Goal: Transaction & Acquisition: Subscribe to service/newsletter

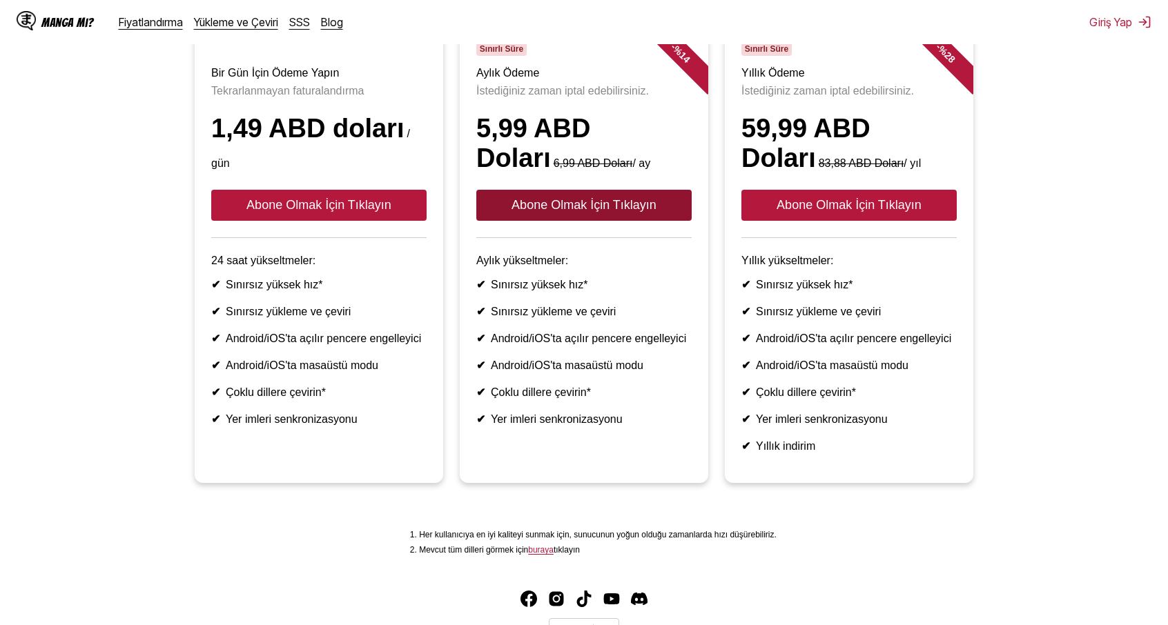
scroll to position [138, 0]
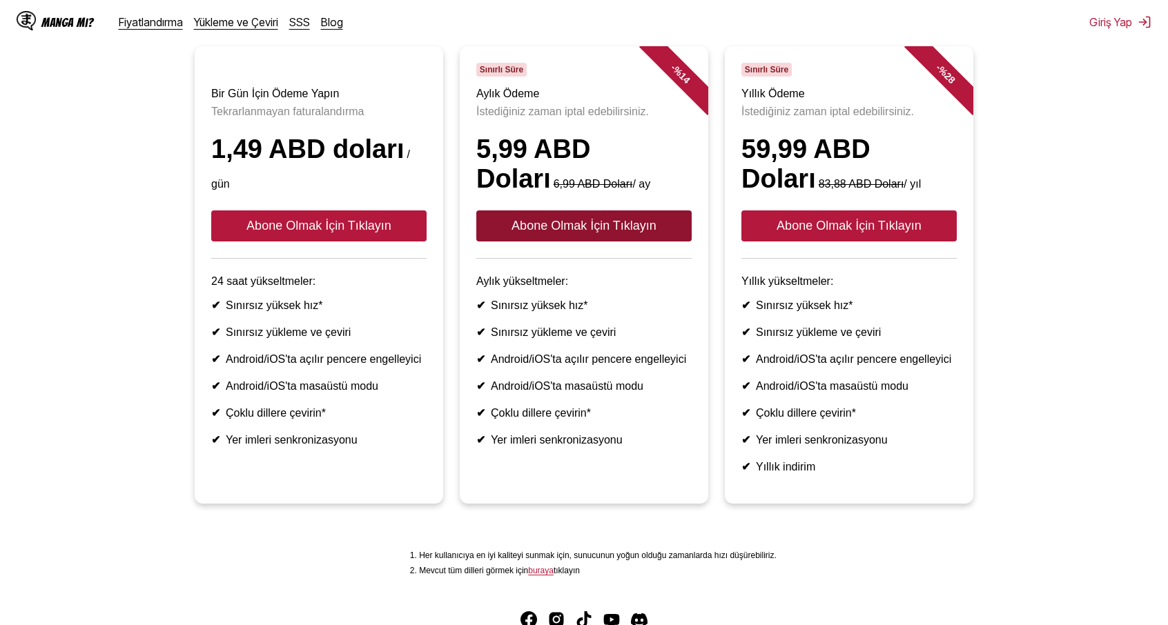
drag, startPoint x: 545, startPoint y: 242, endPoint x: 1059, endPoint y: 139, distance: 523.5
drag, startPoint x: 1059, startPoint y: 139, endPoint x: 1059, endPoint y: 102, distance: 37.3
click at [1059, 102] on ul "Bir Gün İçin Ödeme Yapın Tekrarlanmayan faturalandırma 1,49 ABD doları / gün Ab…" at bounding box center [583, 283] width 1145 height 474
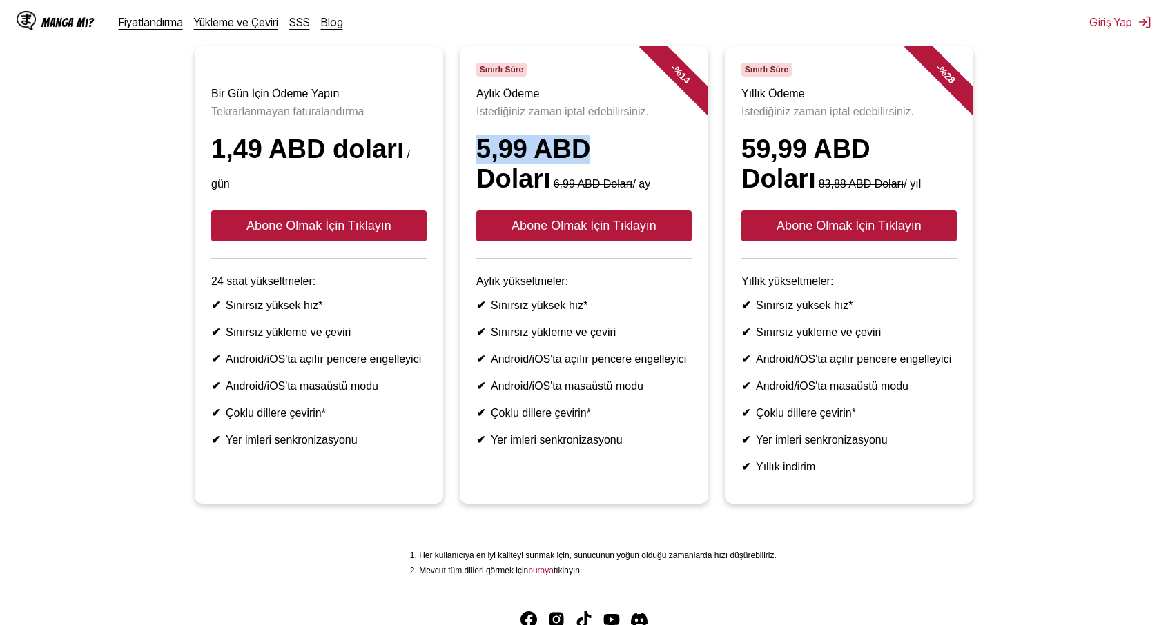
drag, startPoint x: 462, startPoint y: 172, endPoint x: 580, endPoint y: 173, distance: 118.0
click at [584, 177] on article "- % 14 Sınırlı Süre Aylık Ödeme İstediğiniz zaman iptal edebilirsiniz. 5,99 ABD…" at bounding box center [584, 275] width 248 height 458
copy font "5,99 ABD"
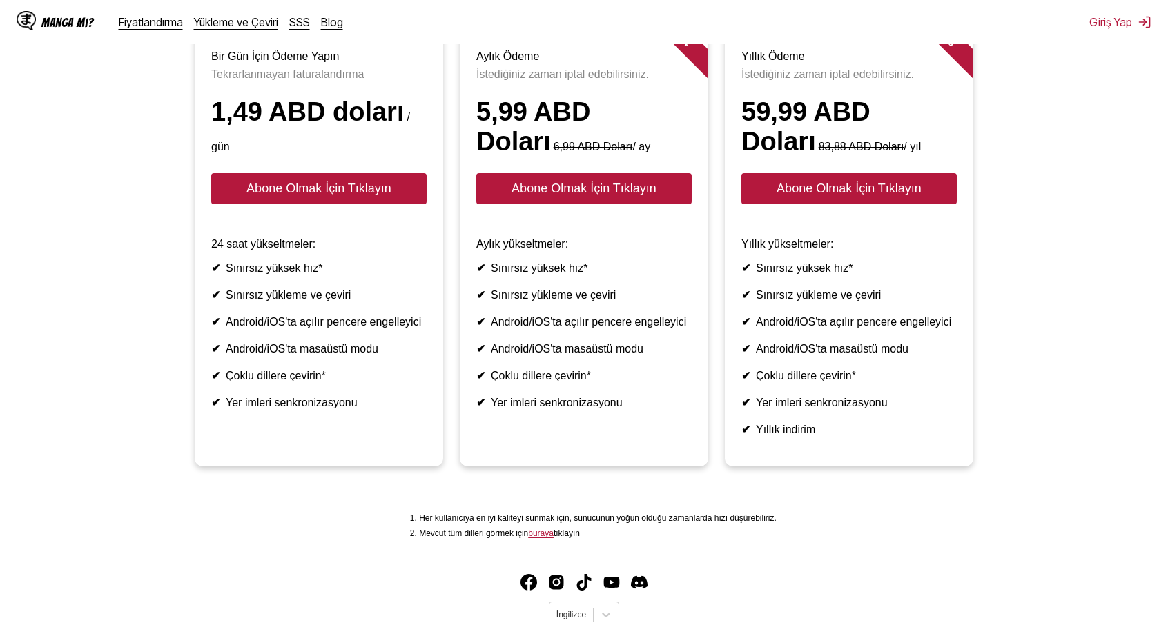
scroll to position [263, 0]
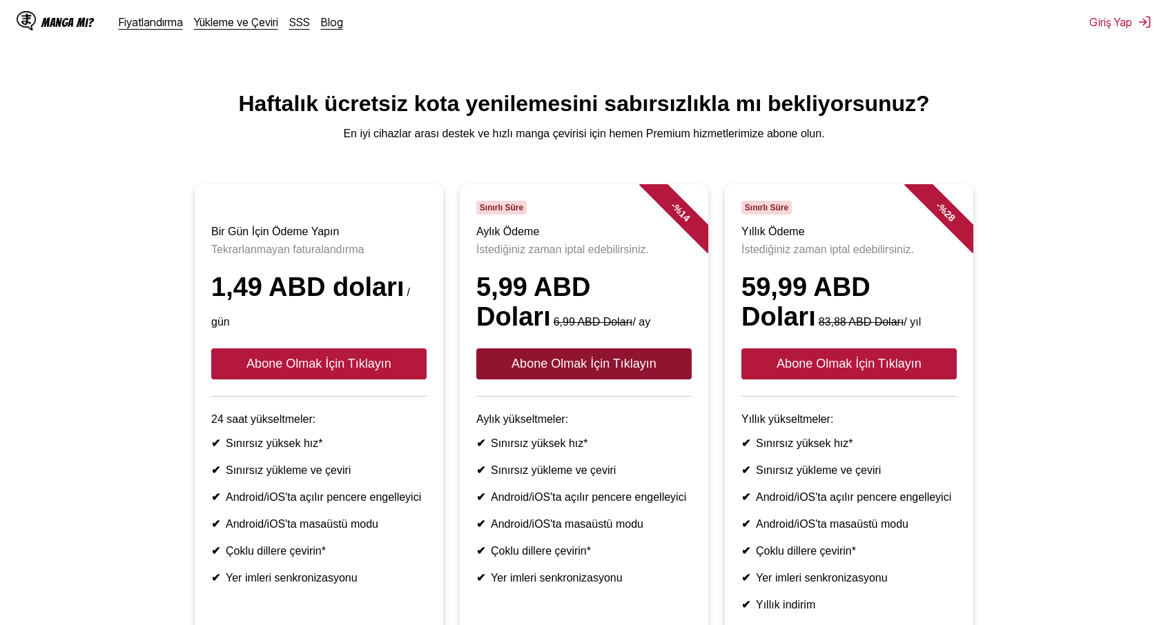
click at [602, 371] on font "Abone Olmak İçin Tıklayın" at bounding box center [583, 364] width 145 height 14
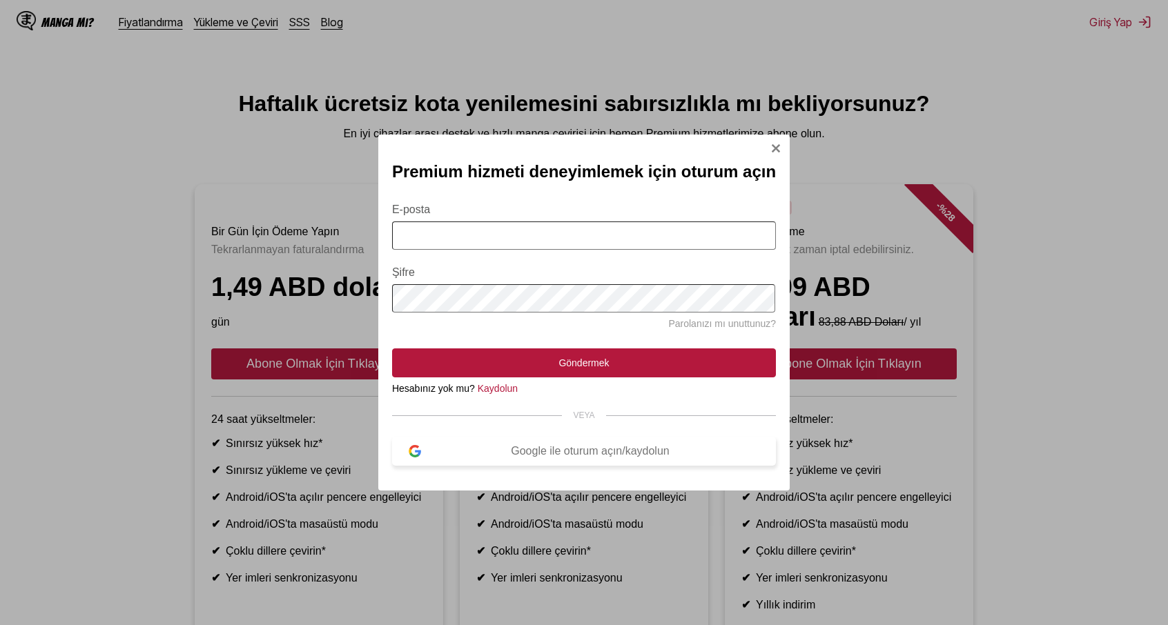
click at [614, 465] on button "Google ile oturum açın/kaydolun" at bounding box center [584, 451] width 384 height 29
